Goal: Information Seeking & Learning: Learn about a topic

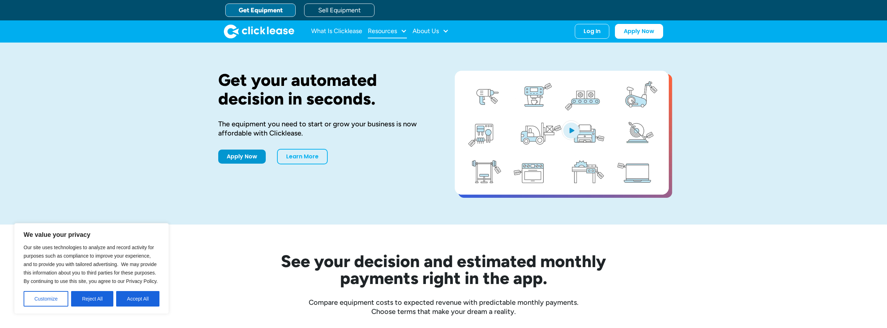
click at [397, 31] on div "Resources" at bounding box center [382, 31] width 29 height 0
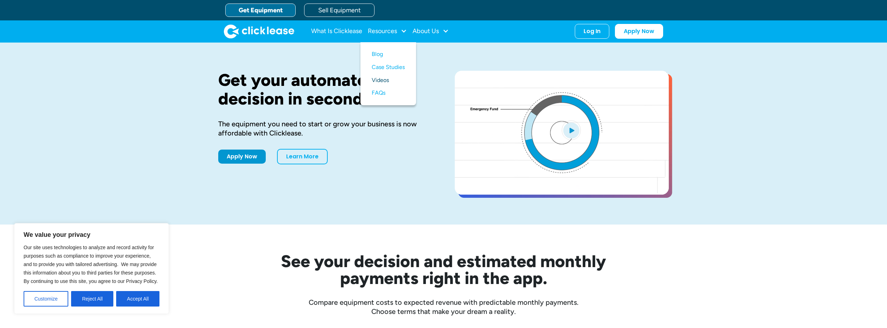
click at [386, 76] on link "Videos" at bounding box center [388, 80] width 33 height 13
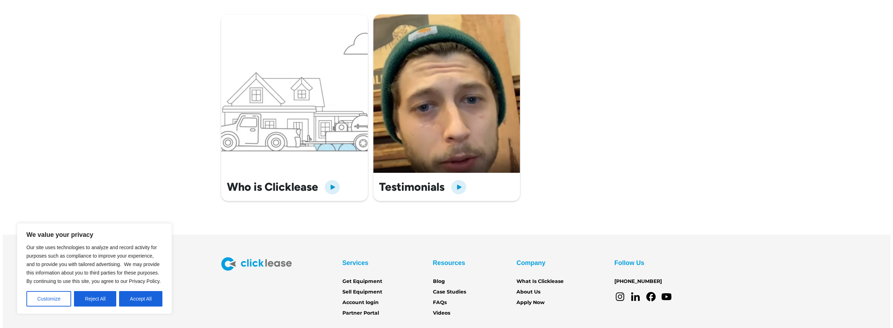
scroll to position [284, 0]
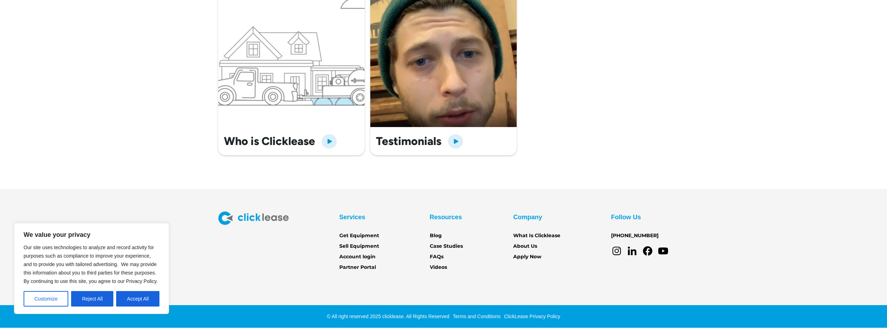
click at [301, 142] on h3 "Who is Clicklease" at bounding box center [269, 141] width 91 height 13
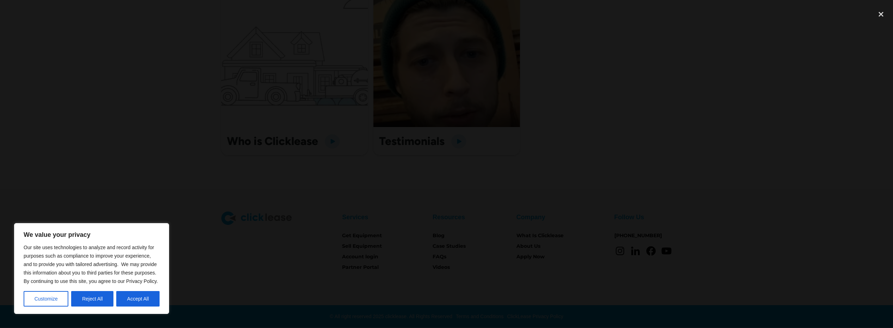
click at [722, 118] on div at bounding box center [446, 164] width 893 height 315
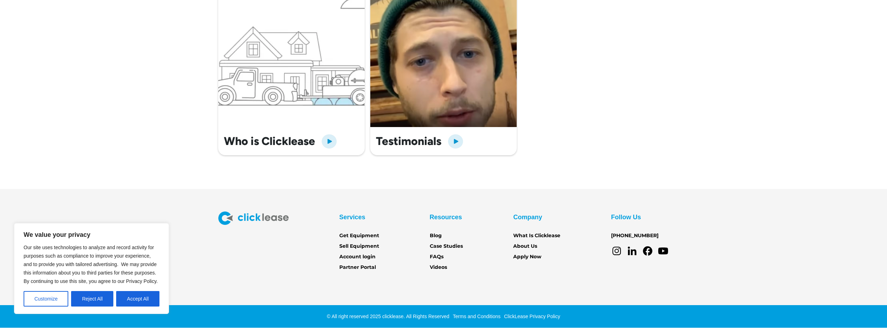
click at [431, 139] on h3 "Testimonials" at bounding box center [409, 141] width 66 height 13
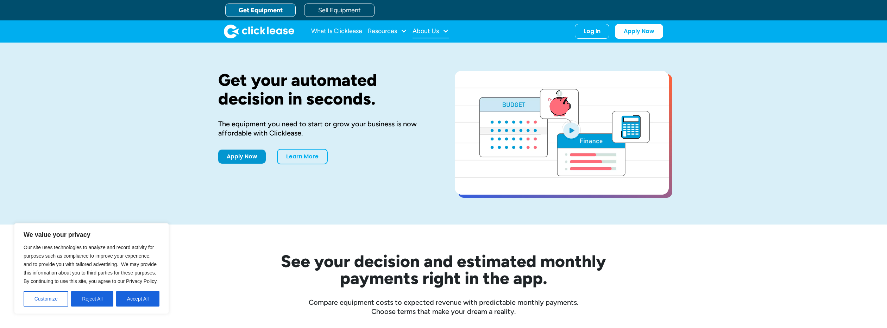
click at [422, 31] on div "About Us" at bounding box center [426, 31] width 26 height 0
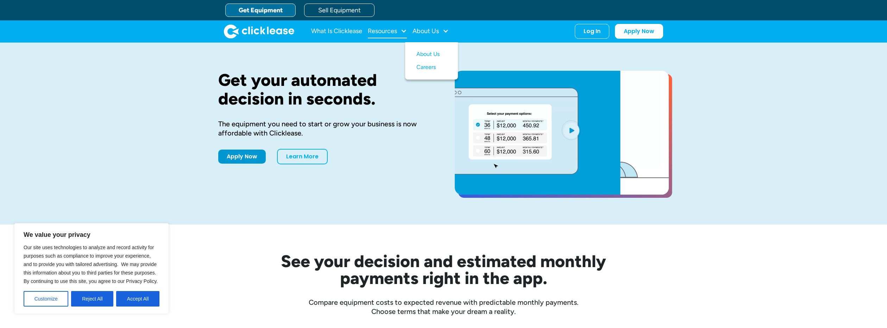
click at [378, 36] on div "Resources" at bounding box center [387, 31] width 39 height 14
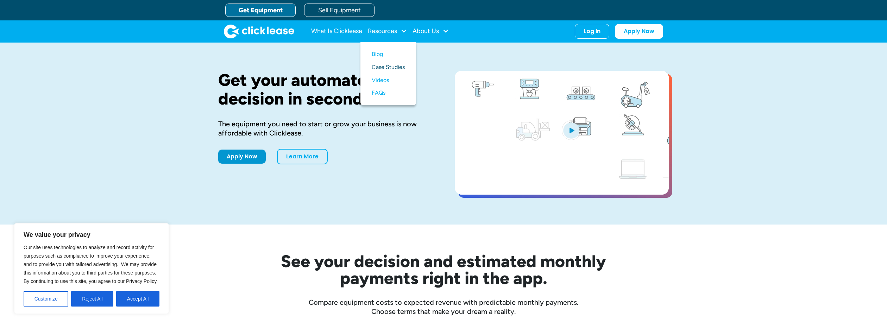
click at [381, 67] on link "Case Studies" at bounding box center [388, 67] width 33 height 13
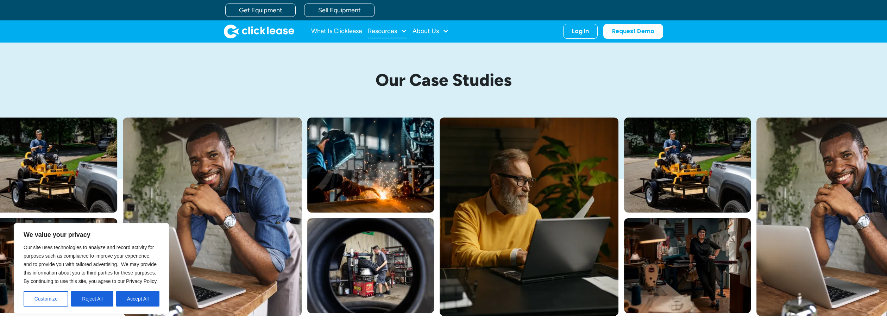
click at [381, 31] on div "Resources" at bounding box center [382, 31] width 29 height 0
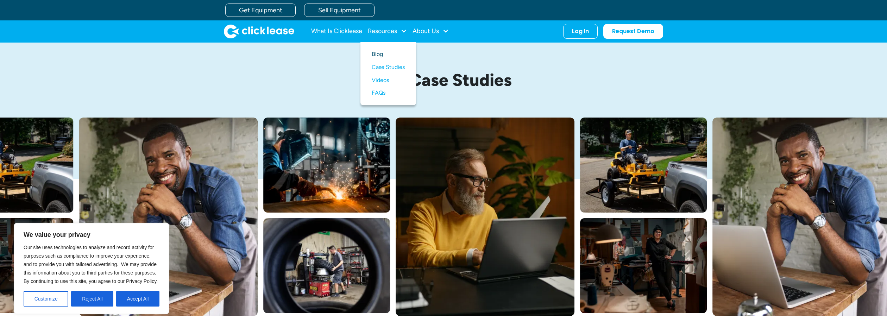
click at [378, 56] on link "Blog" at bounding box center [388, 54] width 33 height 13
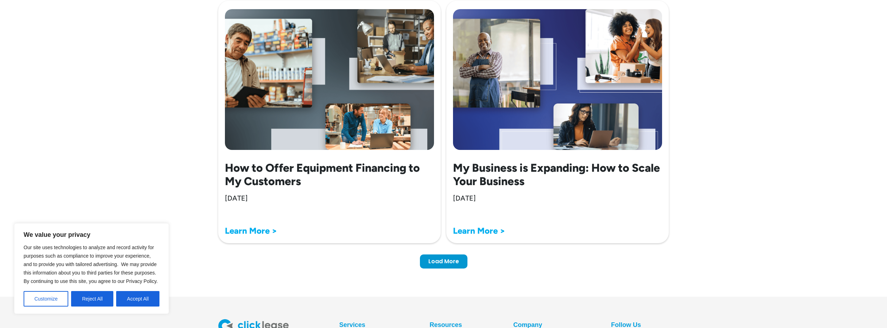
scroll to position [2222, 0]
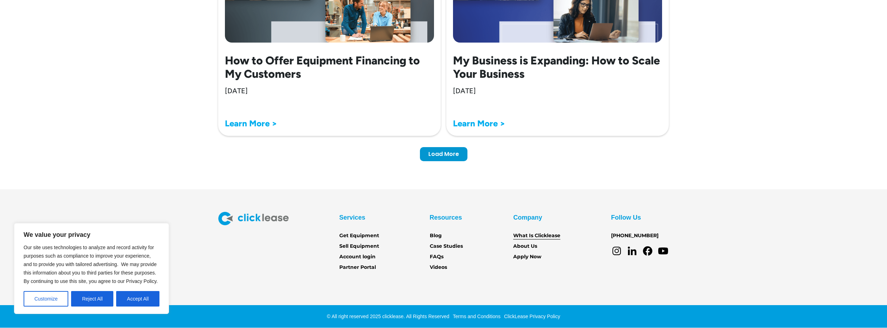
click at [553, 235] on link "What Is Clicklease" at bounding box center [536, 236] width 47 height 8
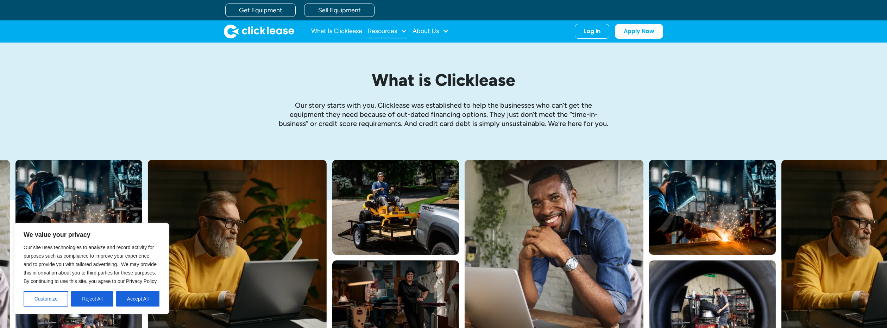
click at [394, 31] on div "Resources" at bounding box center [382, 31] width 29 height 0
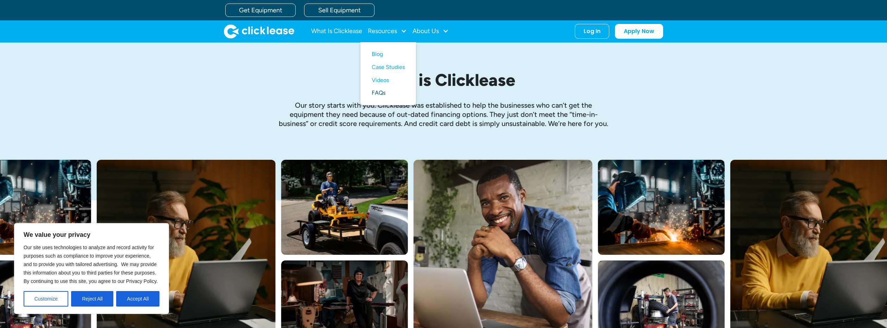
click at [388, 91] on link "FAQs" at bounding box center [388, 93] width 33 height 13
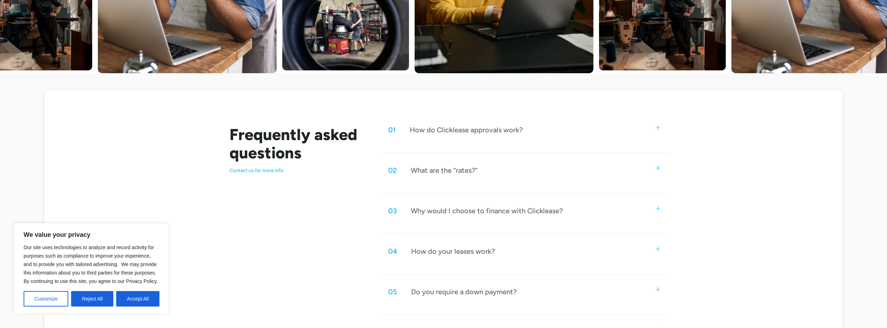
scroll to position [272, 0]
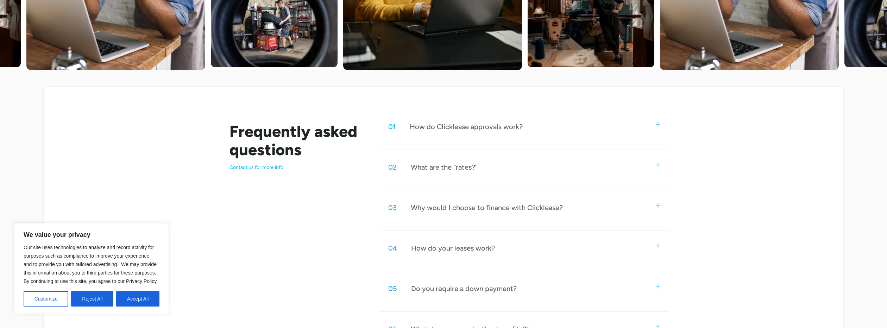
click at [461, 175] on div "02 What are the “rates?”" at bounding box center [524, 167] width 289 height 23
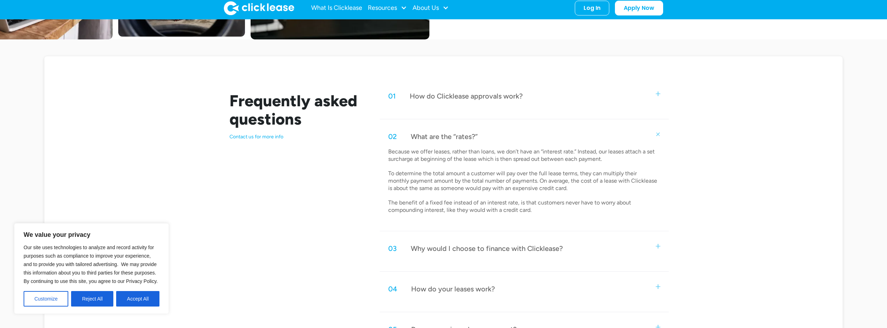
scroll to position [350, 0]
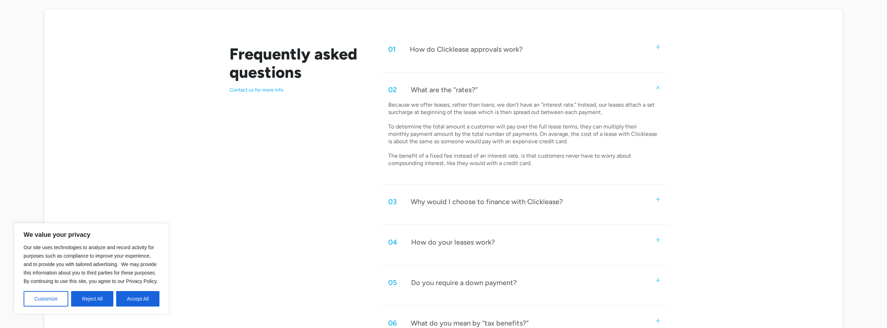
click at [491, 213] on div "03 Why would I choose to finance with Clicklease?" at bounding box center [524, 201] width 289 height 23
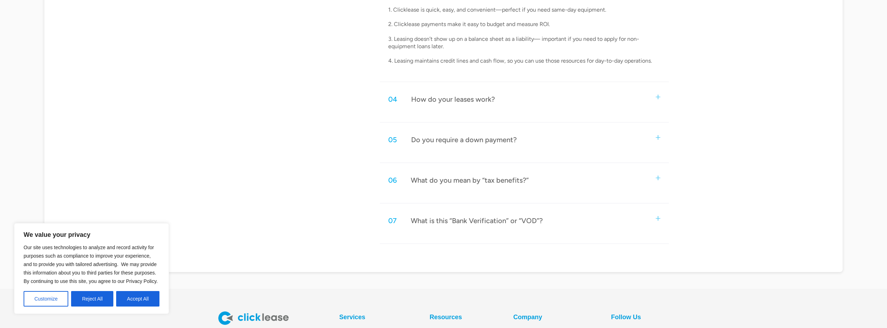
scroll to position [646, 0]
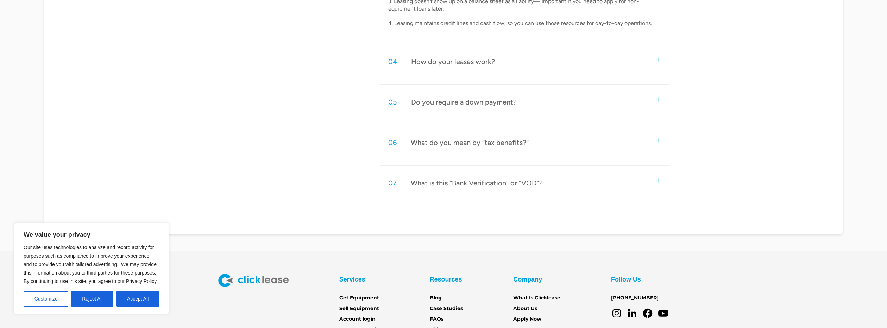
click at [489, 111] on div "05 Do you require a down payment?" at bounding box center [524, 102] width 289 height 23
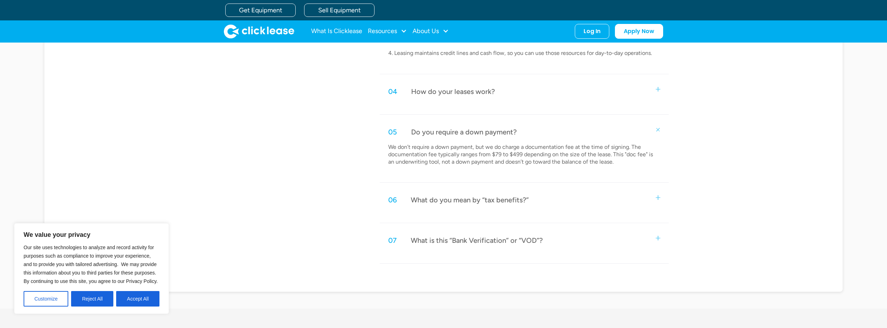
scroll to position [611, 0]
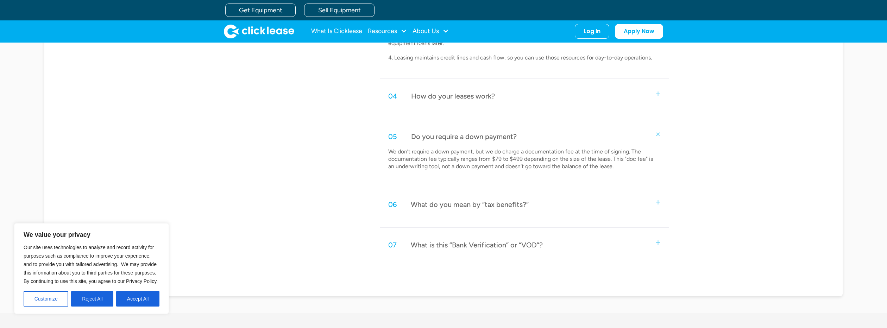
click at [467, 93] on div "How do your leases work?" at bounding box center [453, 96] width 84 height 9
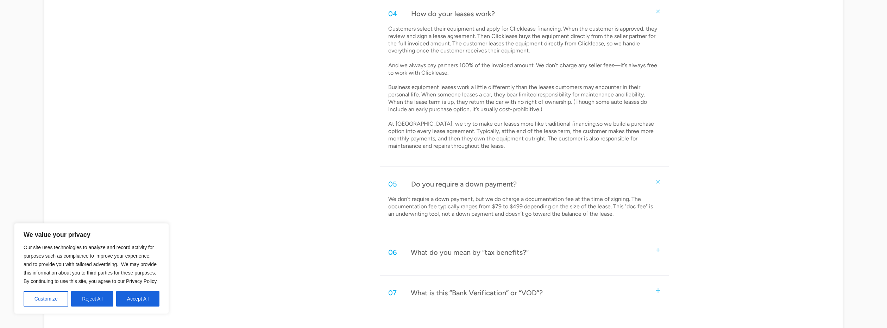
scroll to position [768, 0]
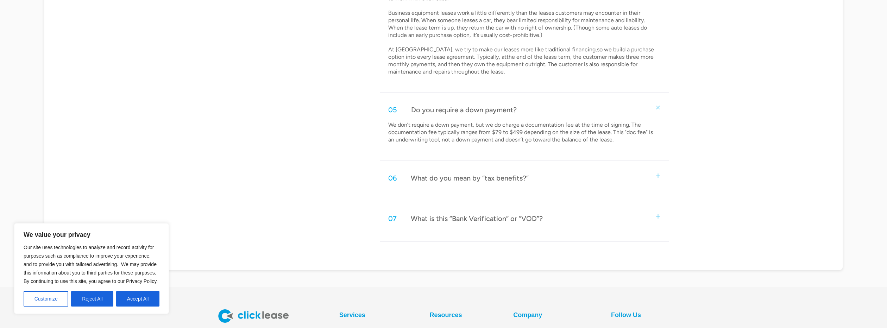
click at [481, 185] on div "06 What do you mean by “tax benefits?”" at bounding box center [524, 178] width 289 height 23
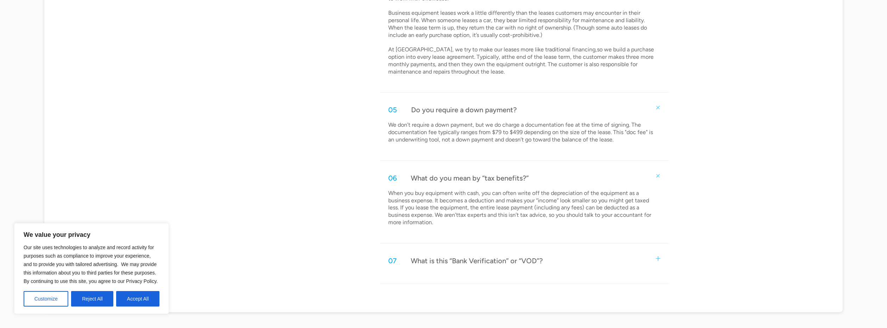
click at [482, 267] on div "07 What is this “Bank Verification” or “VOD”?" at bounding box center [524, 260] width 289 height 23
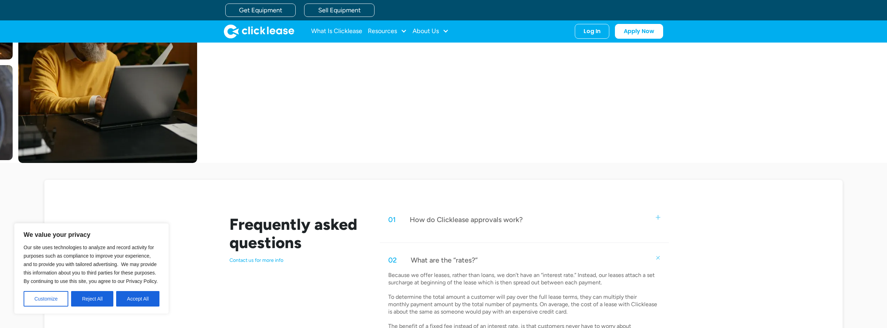
scroll to position [160, 0]
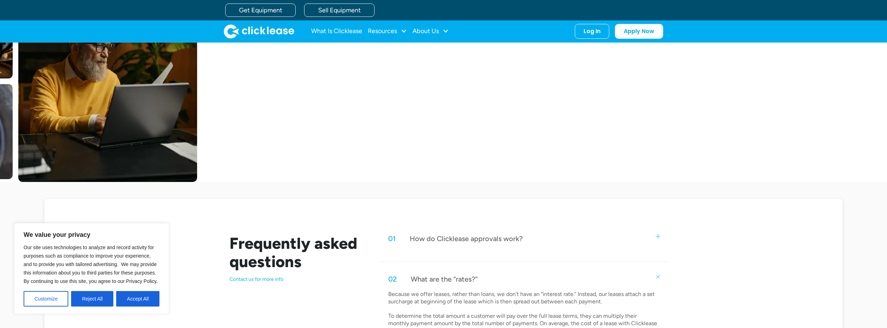
click at [474, 240] on div "How do Clicklease approvals work?" at bounding box center [466, 238] width 113 height 9
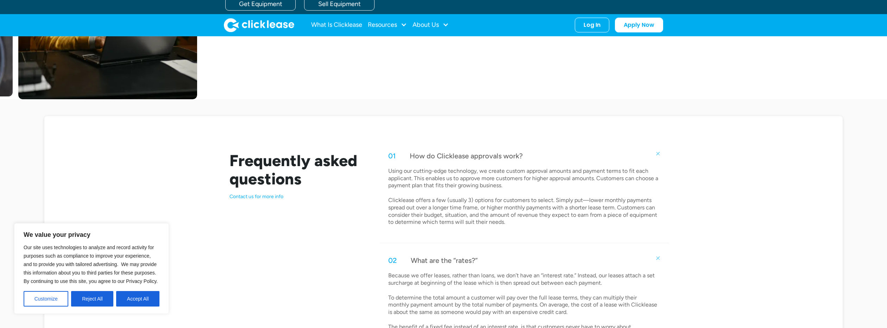
scroll to position [0, 0]
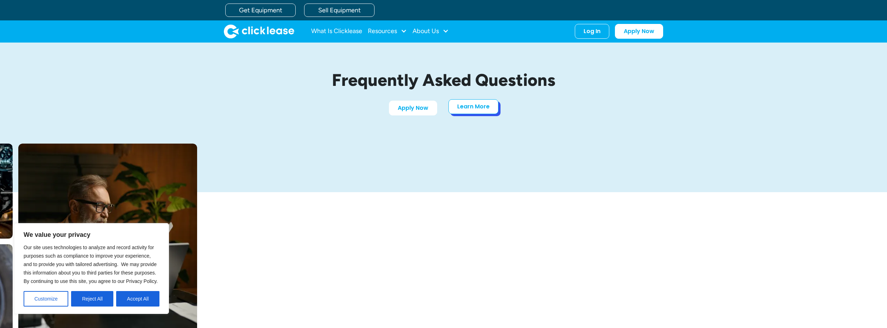
click at [475, 110] on link "Learn More" at bounding box center [474, 106] width 50 height 15
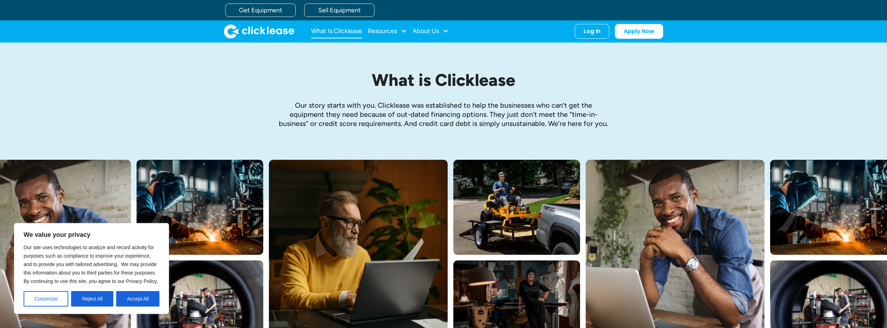
click at [323, 29] on link "What Is Clicklease" at bounding box center [336, 31] width 51 height 14
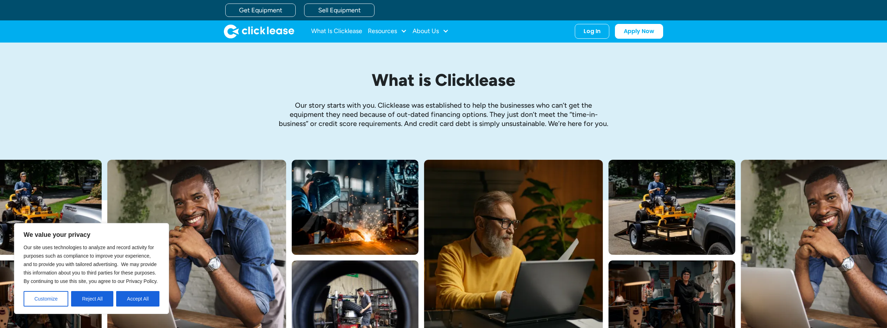
click at [267, 32] on img "home" at bounding box center [259, 31] width 70 height 14
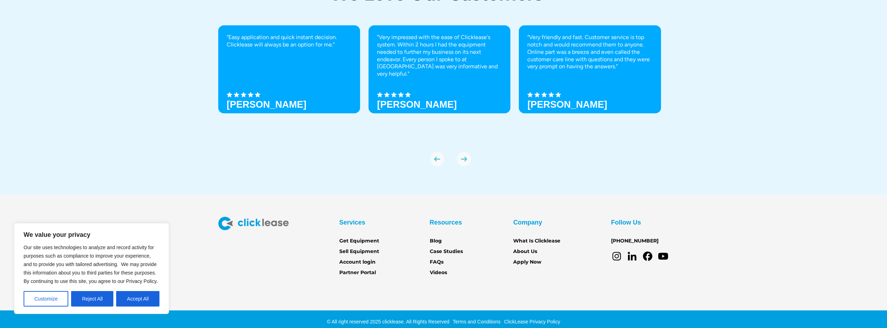
scroll to position [2511, 0]
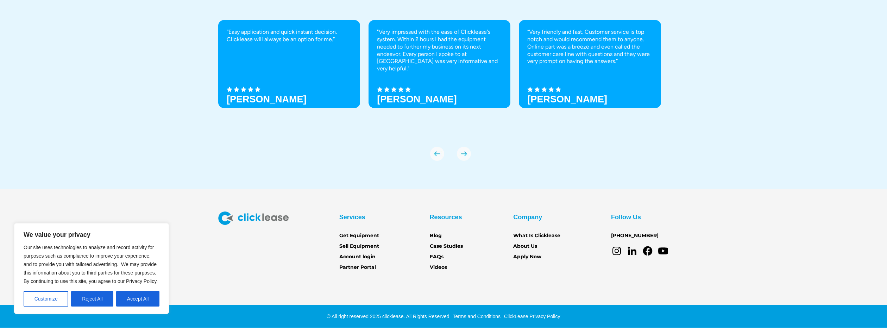
click at [465, 157] on img "next slide" at bounding box center [464, 154] width 14 height 14
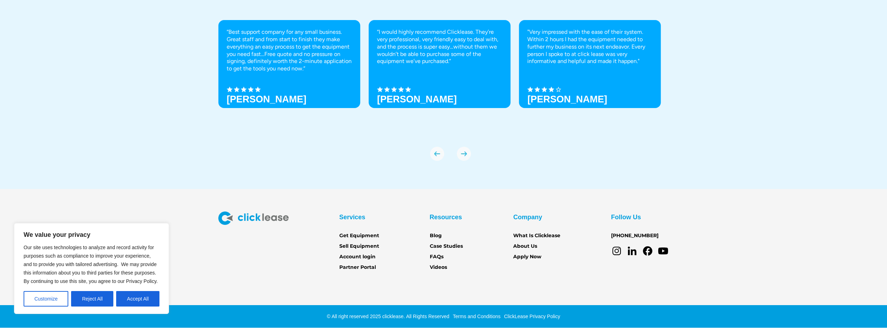
click at [465, 157] on img "next slide" at bounding box center [464, 154] width 14 height 14
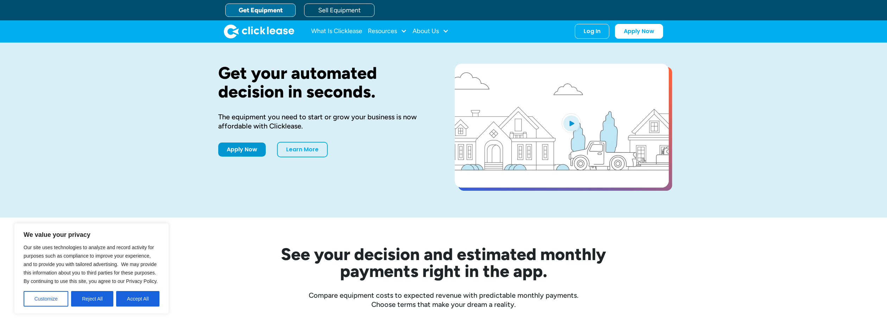
scroll to position [0, 0]
